Goal: Find specific page/section: Find specific page/section

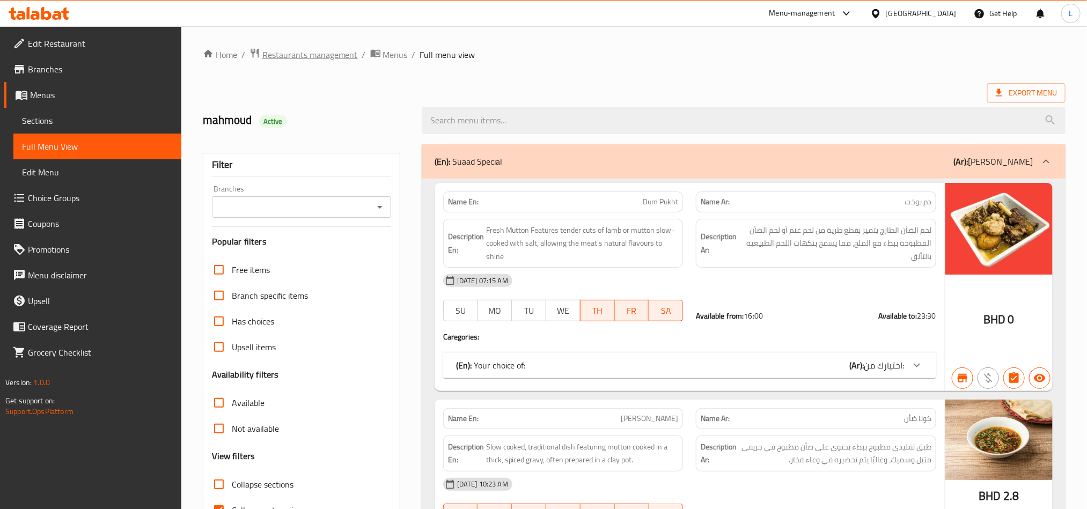
click at [286, 60] on span "Restaurants management" at bounding box center [310, 54] width 96 height 13
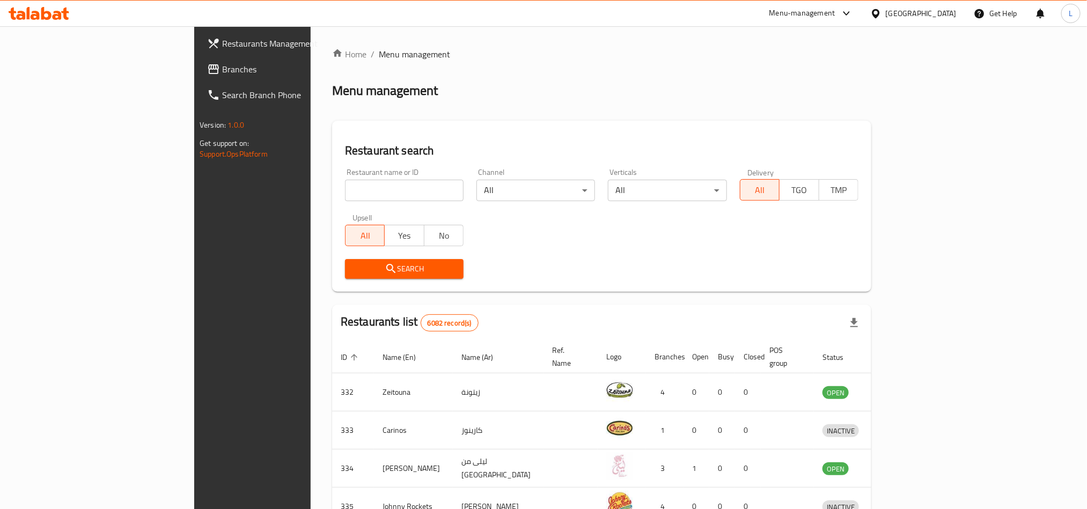
click at [935, 14] on div "[GEOGRAPHIC_DATA]" at bounding box center [921, 14] width 71 height 12
click at [817, 105] on div "[GEOGRAPHIC_DATA]" at bounding box center [841, 107] width 88 height 25
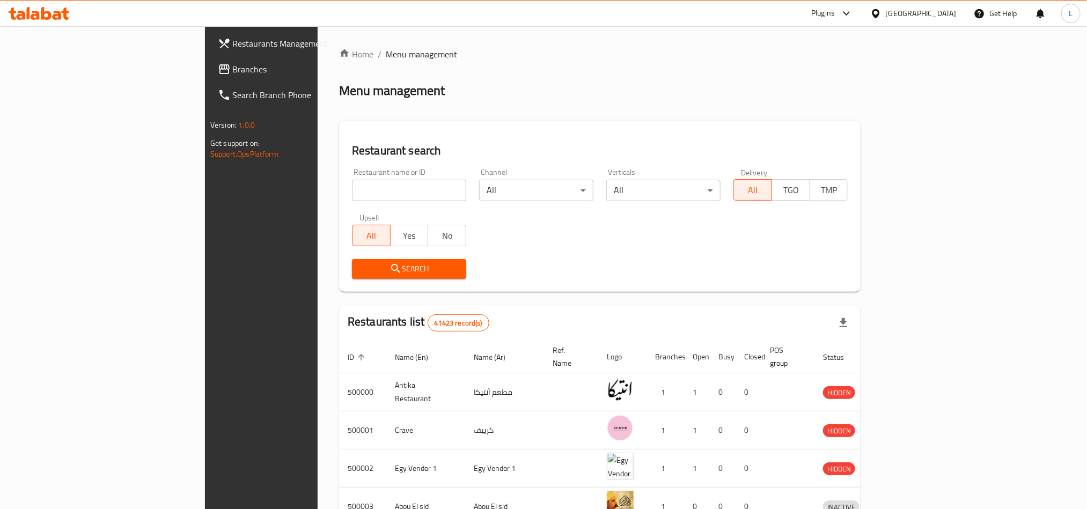
click at [352, 196] on input "search" at bounding box center [409, 190] width 114 height 21
paste input "Wawshy"
type input "Wawshy"
click button "Search" at bounding box center [409, 269] width 114 height 20
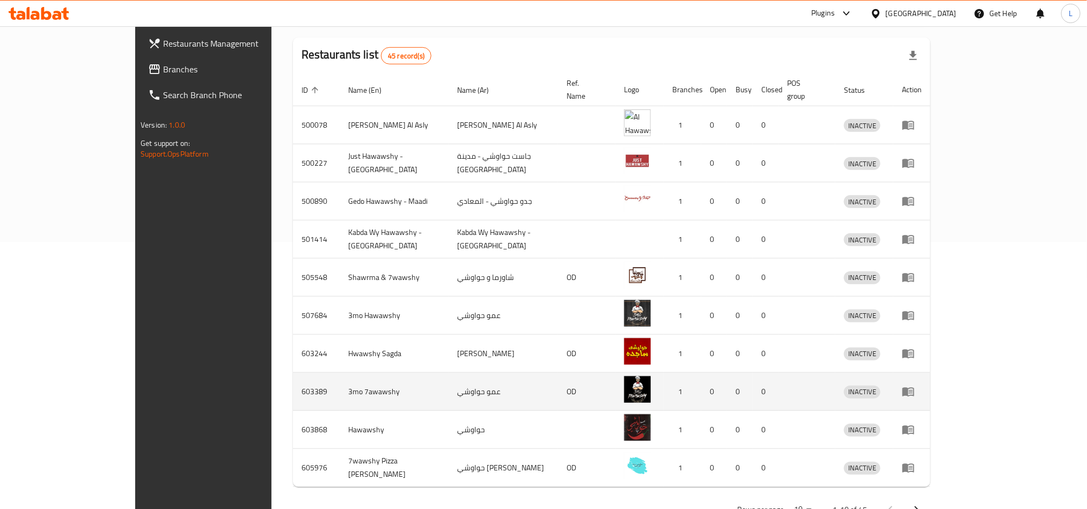
scroll to position [296, 0]
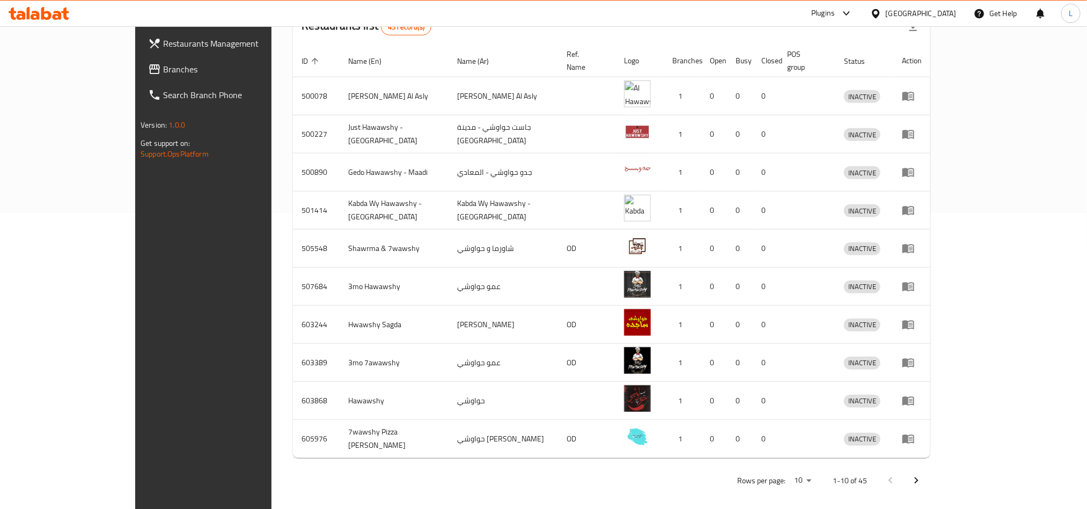
click at [163, 73] on span "Branches" at bounding box center [235, 69] width 145 height 13
